Goal: Navigation & Orientation: Find specific page/section

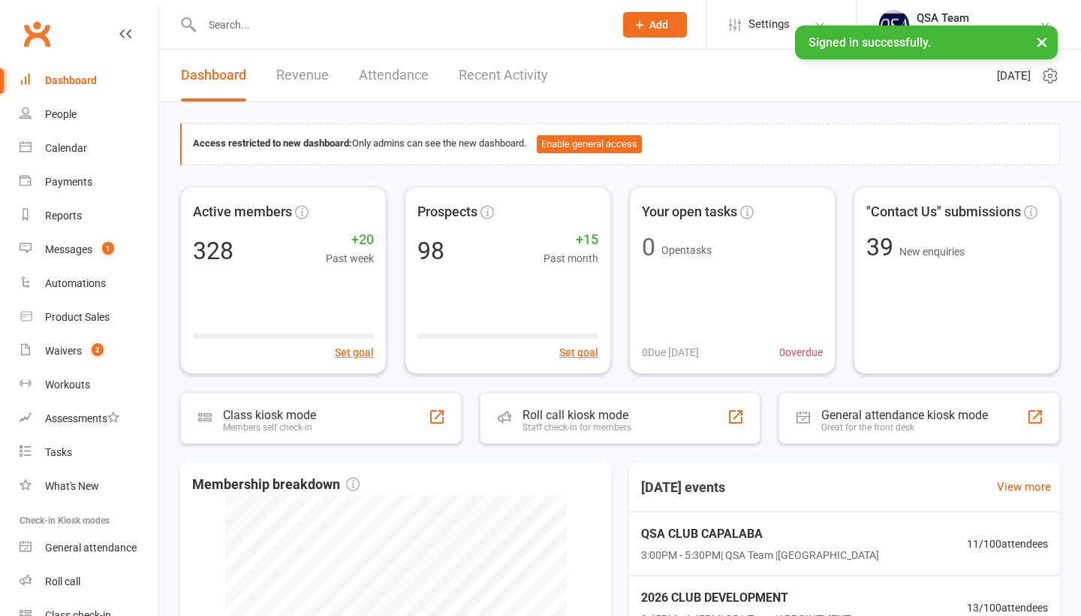
click at [81, 252] on div "Messages" at bounding box center [68, 249] width 47 height 12
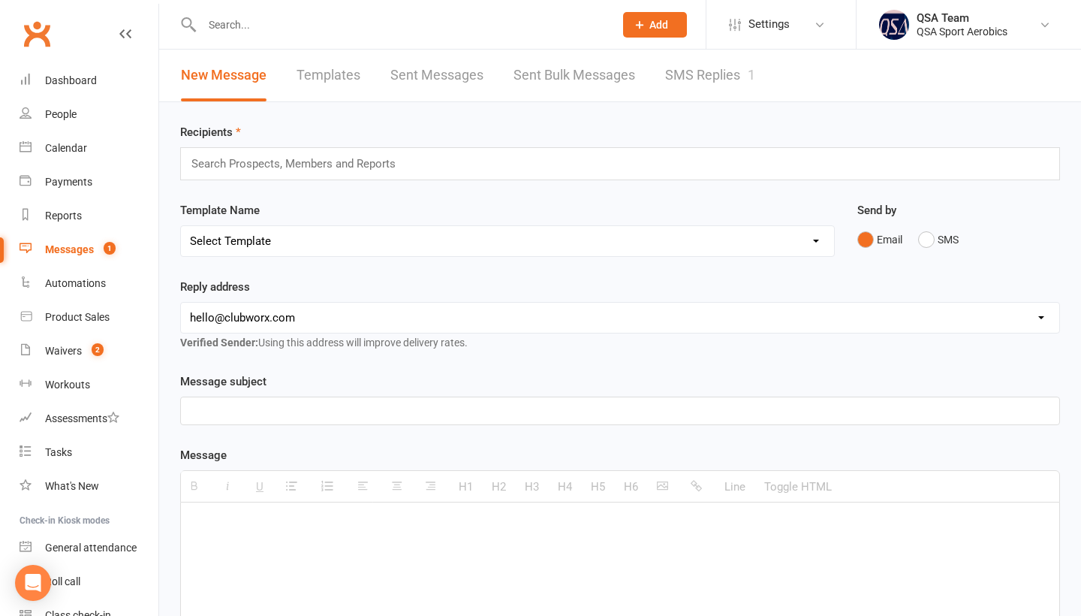
click at [776, 76] on div "New Message Templates Sent Messages Sent Bulk Messages SMS Replies 1" at bounding box center [468, 76] width 618 height 52
click at [710, 76] on link "SMS Replies 1" at bounding box center [710, 76] width 90 height 52
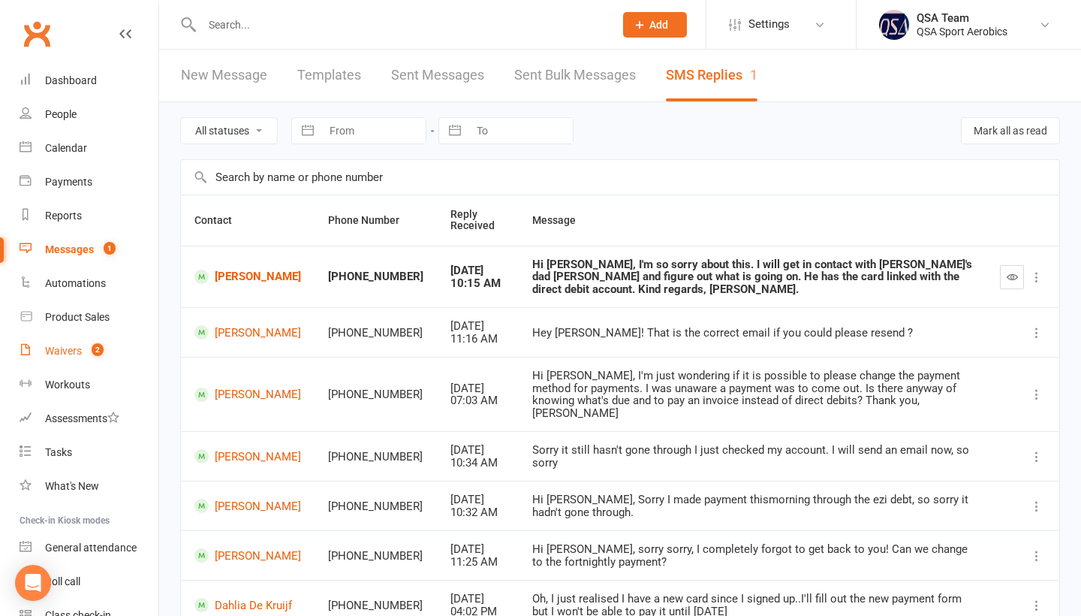
click at [79, 345] on div "Waivers" at bounding box center [63, 351] width 37 height 12
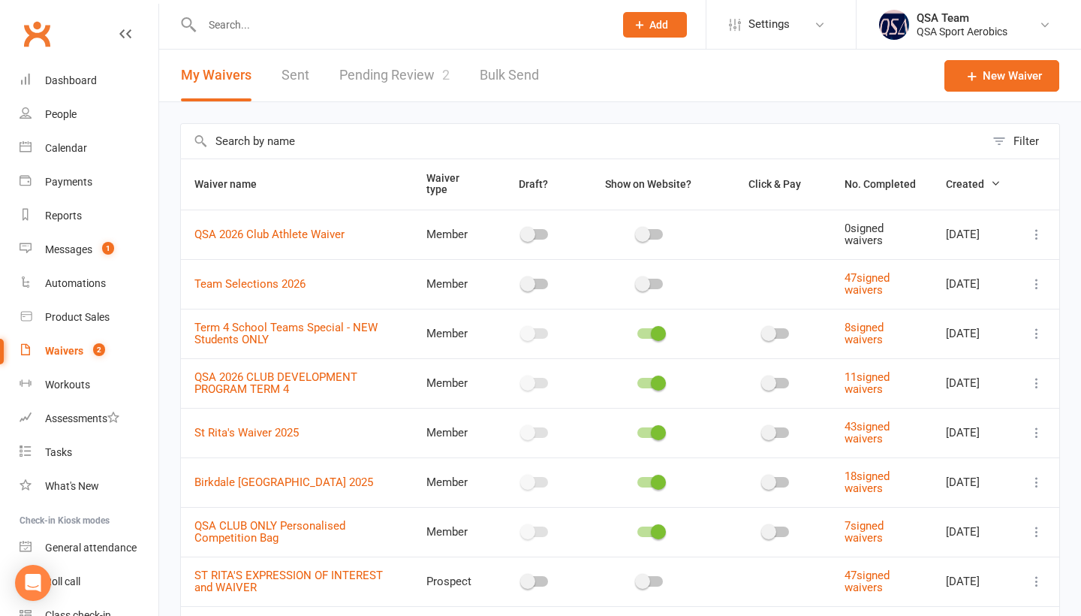
click at [412, 85] on link "Pending Review 2" at bounding box center [394, 76] width 110 height 52
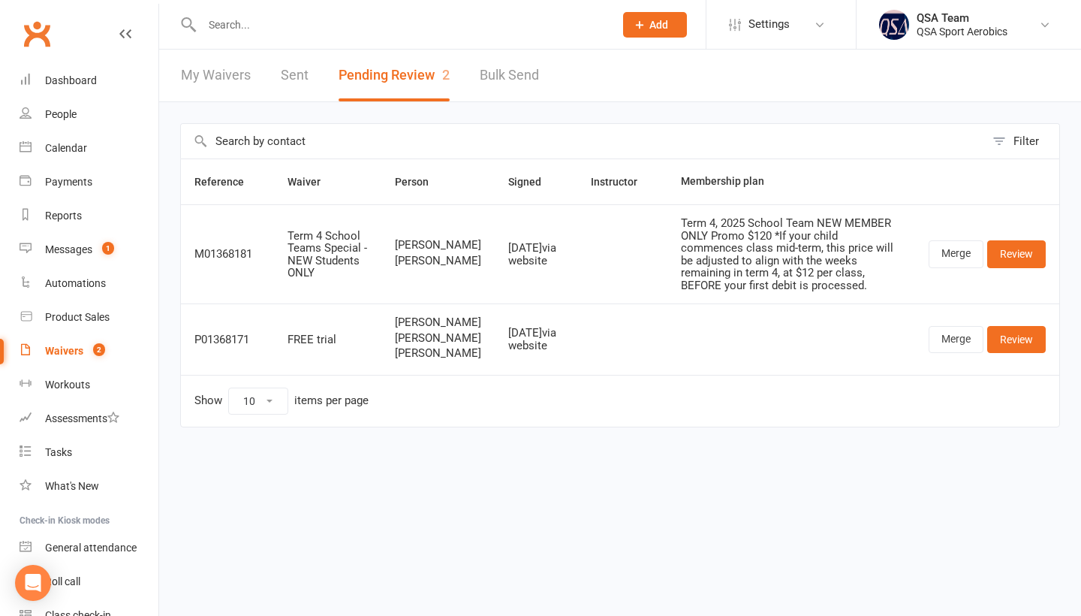
click at [387, 426] on td "Show 10 25 50 100 items per page" at bounding box center [620, 401] width 879 height 52
click at [382, 448] on div "Reference Waiver Person Signed Instructor Membership plan M01368181 Term 4 Scho…" at bounding box center [620, 303] width 880 height 290
